Goal: Entertainment & Leisure: Consume media (video, audio)

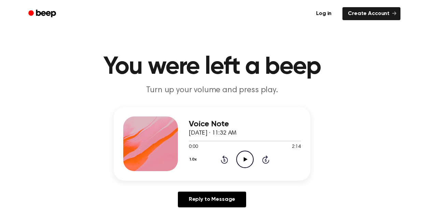
click at [247, 156] on icon "Play Audio" at bounding box center [244, 159] width 17 height 17
click at [245, 157] on icon "Pause Audio" at bounding box center [244, 159] width 17 height 17
click at [241, 154] on icon "Play Audio" at bounding box center [244, 159] width 17 height 17
click at [242, 163] on icon "Pause Audio" at bounding box center [244, 159] width 17 height 17
click at [245, 160] on icon at bounding box center [246, 159] width 4 height 4
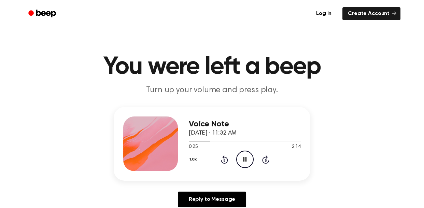
scroll to position [182, 0]
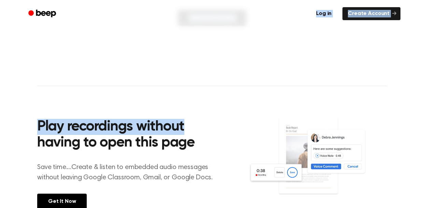
drag, startPoint x: 176, startPoint y: 24, endPoint x: 250, endPoint y: 66, distance: 85.3
click at [250, 66] on div "Log in Create Account You were left a beep Turn up your volume and press play. …" at bounding box center [212, 93] width 424 height 551
click at [247, 69] on main "You were left a beep Turn up your volume and press play. Voice Note [DATE] · 11…" at bounding box center [212, 28] width 424 height 421
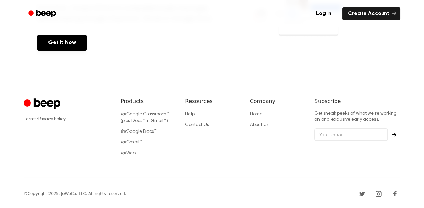
scroll to position [0, 0]
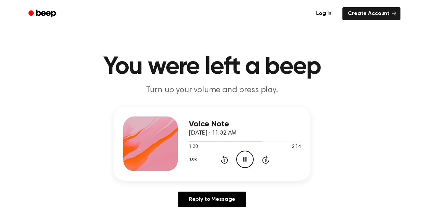
click at [242, 157] on icon "Pause Audio" at bounding box center [244, 159] width 17 height 17
